Goal: Information Seeking & Learning: Learn about a topic

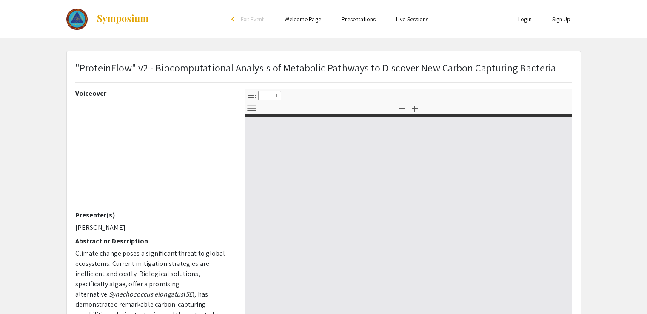
select select "custom"
type input "0"
select select "custom"
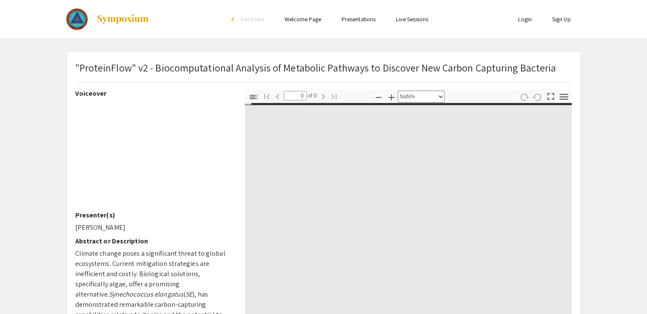
type input "1"
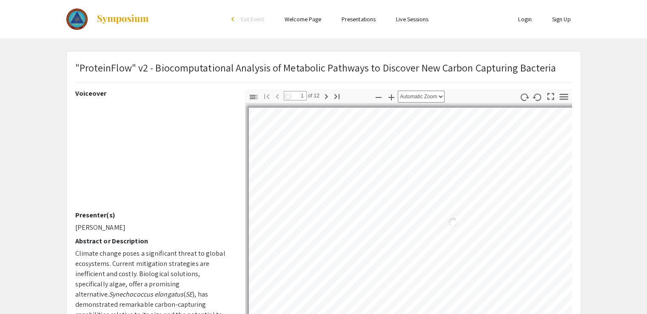
select select "auto"
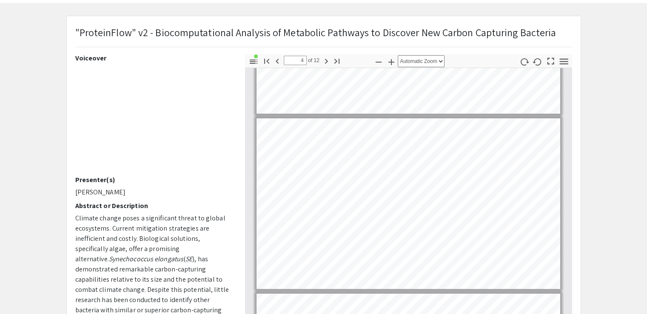
scroll to position [481, 0]
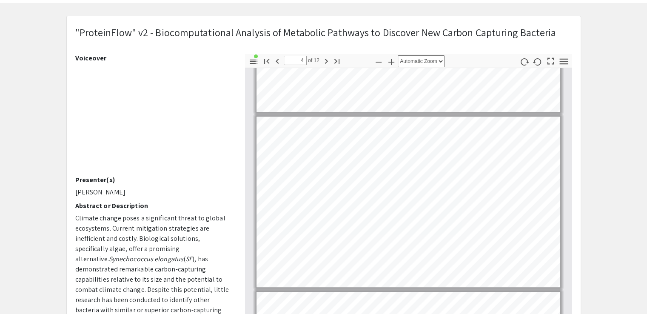
type input "3"
select select "custom"
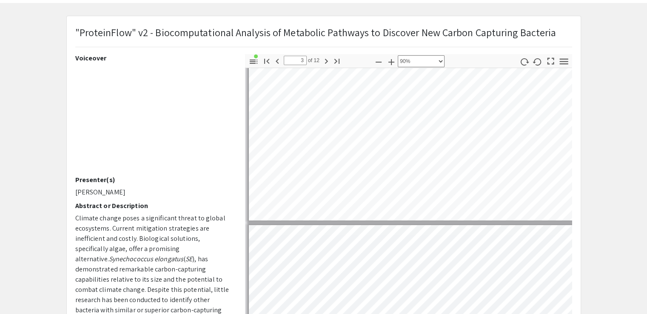
scroll to position [426, 3]
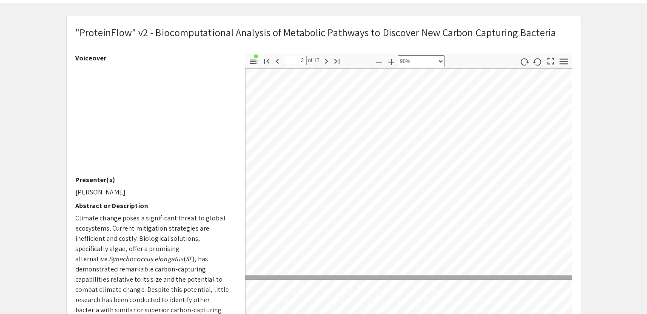
type input "2"
select select "custom"
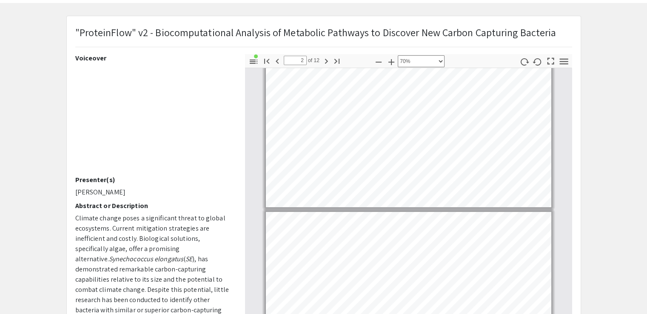
type input "3"
select select "custom"
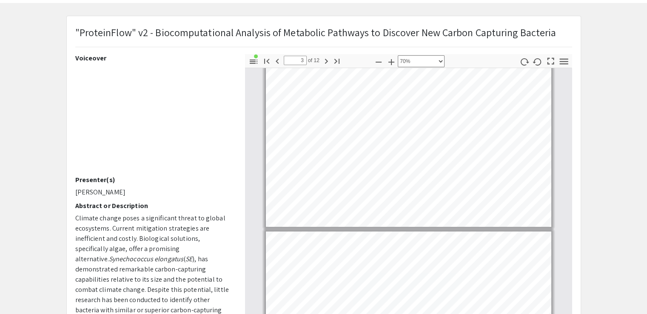
type input "4"
select select "custom"
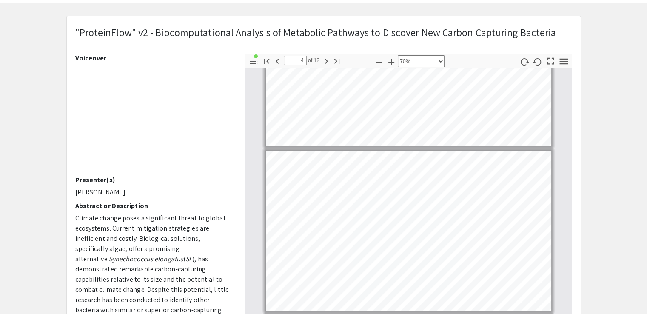
scroll to position [416, 0]
type input "5"
select select "custom"
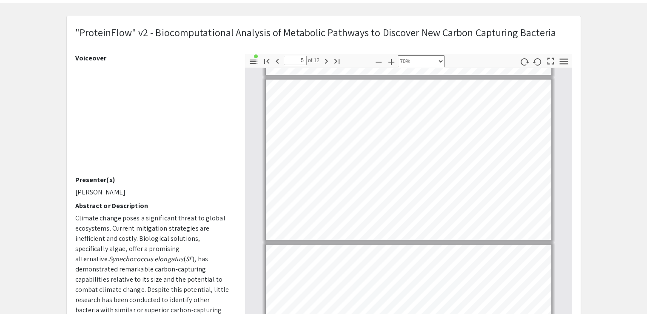
scroll to position [653, 0]
type input "6"
select select "custom"
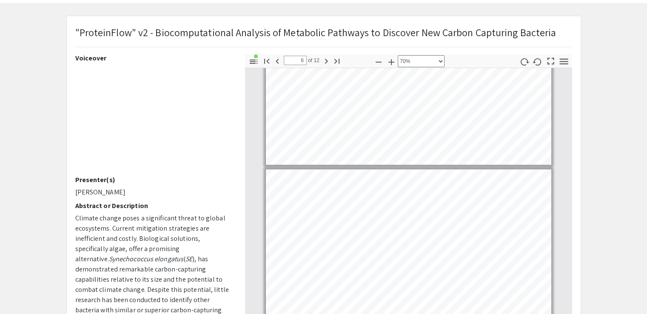
scroll to position [727, 0]
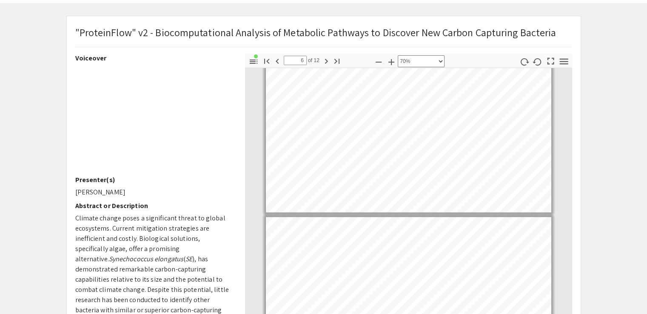
type input "7"
select select "custom"
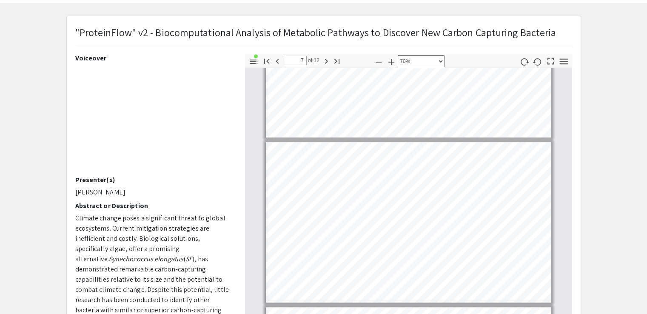
scroll to position [979, 0]
